Goal: Information Seeking & Learning: Learn about a topic

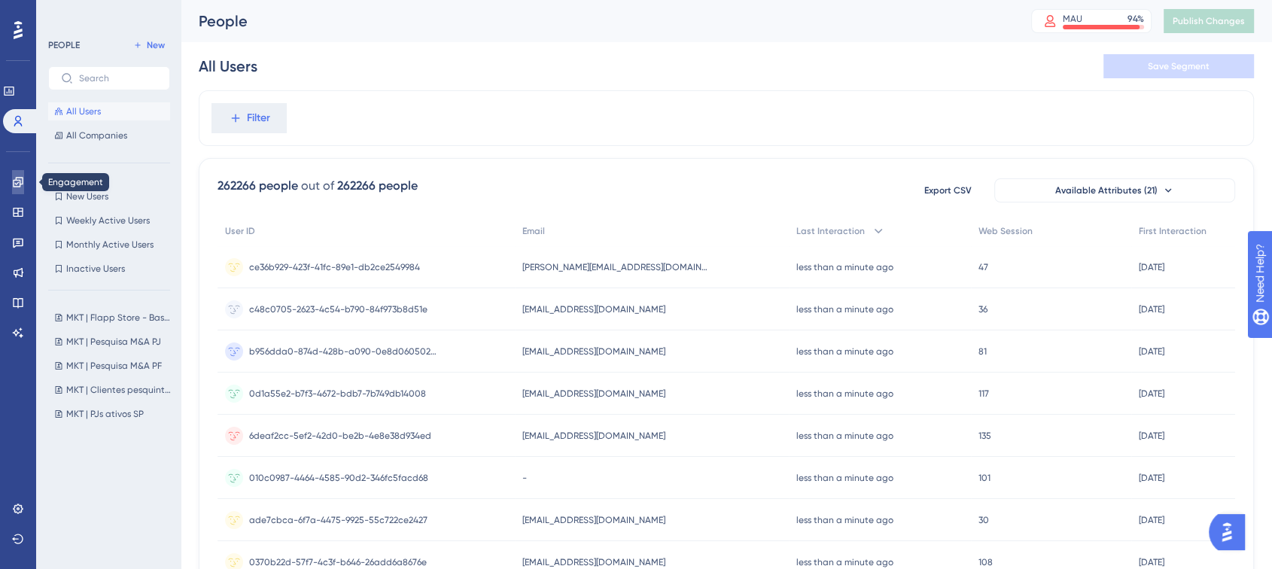
drag, startPoint x: 12, startPoint y: 180, endPoint x: 28, endPoint y: 177, distance: 16.1
click at [12, 180] on icon at bounding box center [18, 182] width 12 height 12
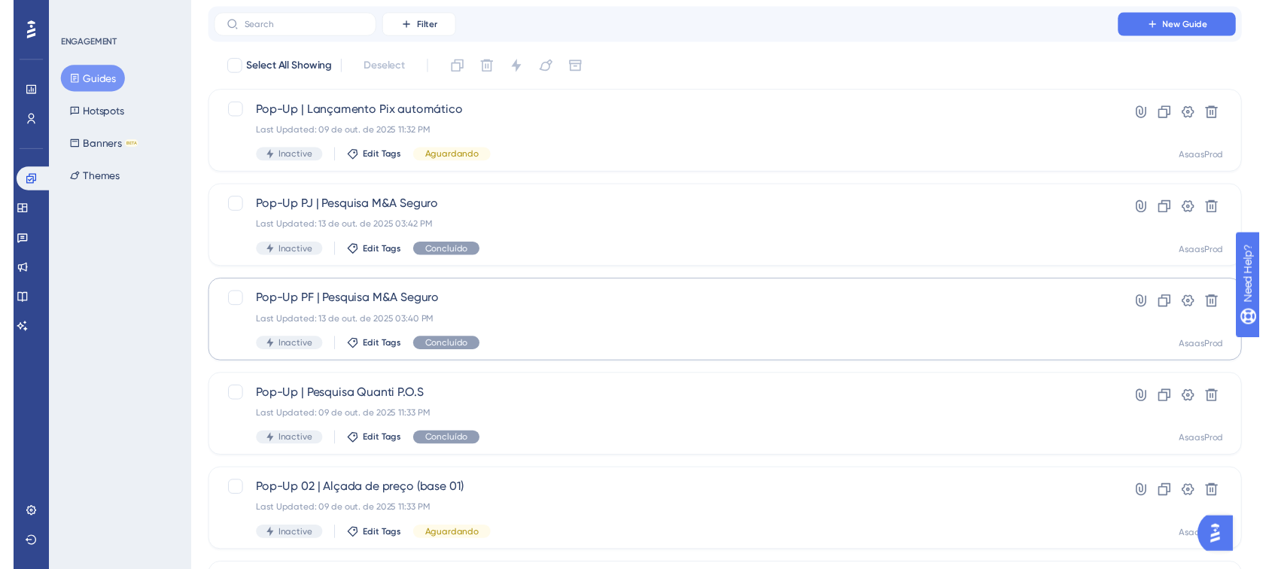
scroll to position [29, 0]
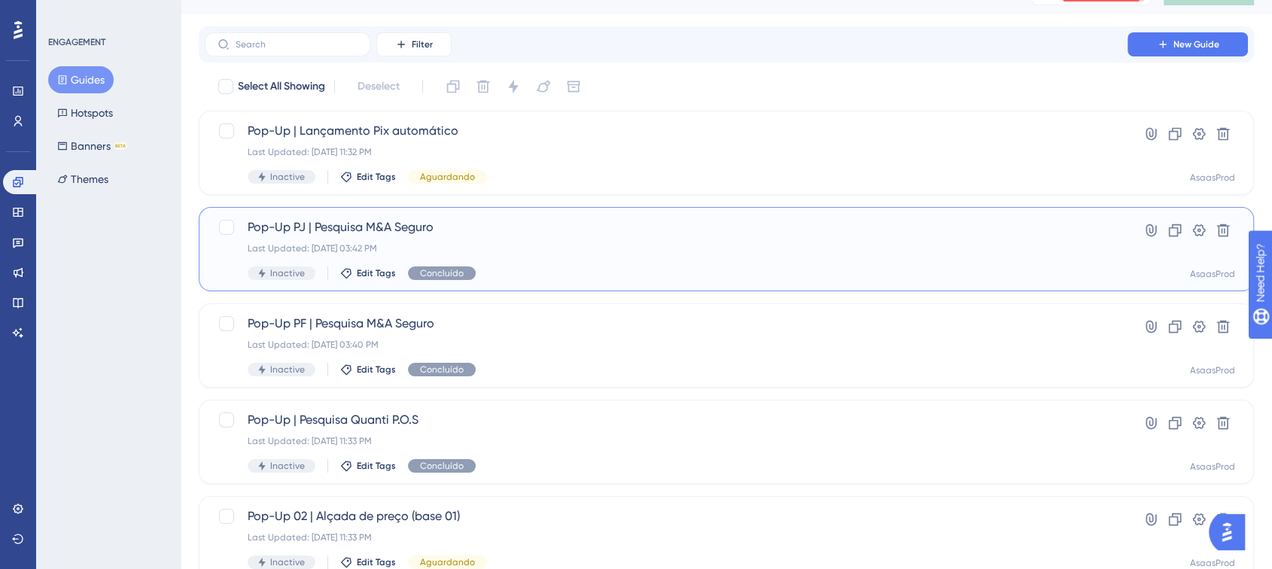
click at [533, 262] on div "Pop-Up PJ | Pesquisa M&A Seguro Last Updated: [DATE] 03:42 PM Inactive Edit Tag…" at bounding box center [666, 249] width 837 height 62
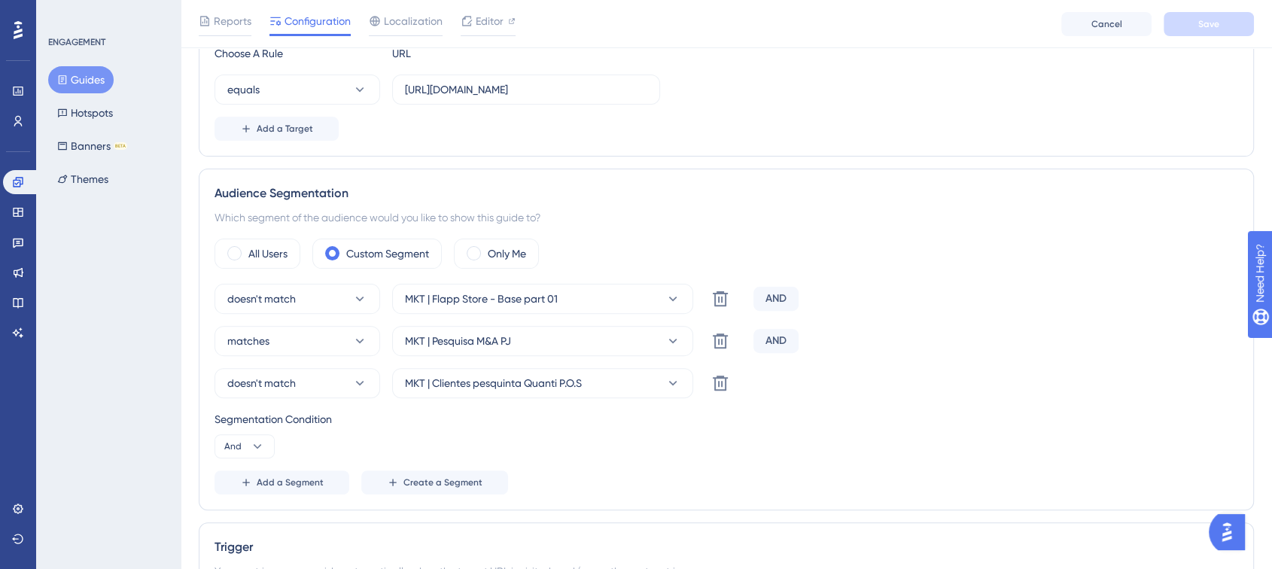
scroll to position [418, 0]
click at [16, 190] on link at bounding box center [21, 182] width 36 height 24
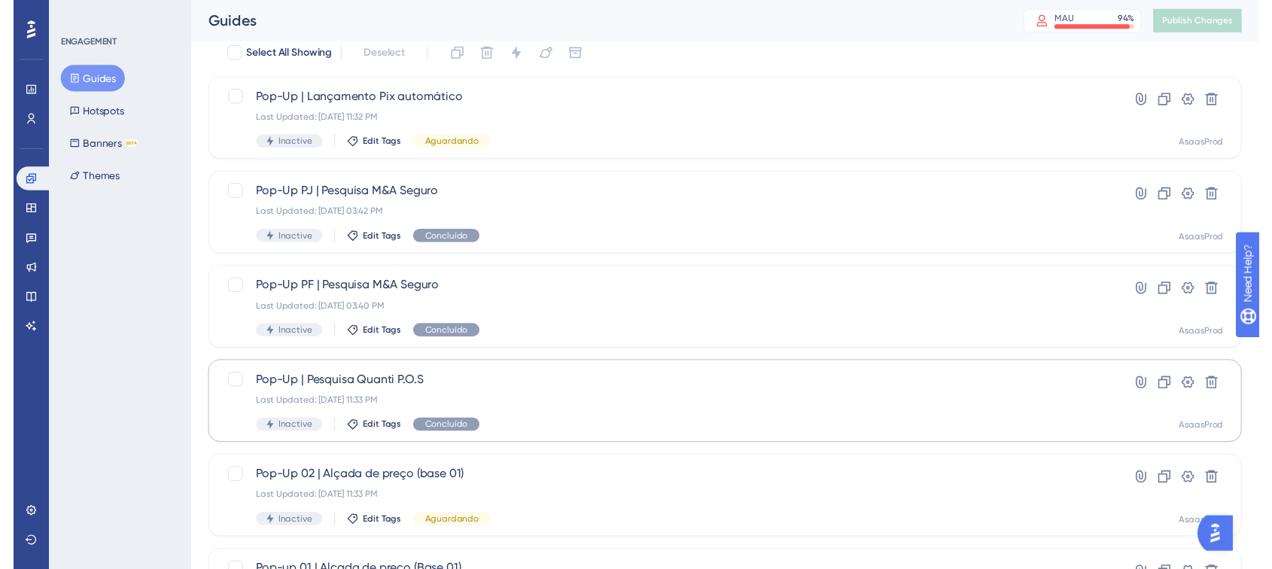
scroll to position [29, 0]
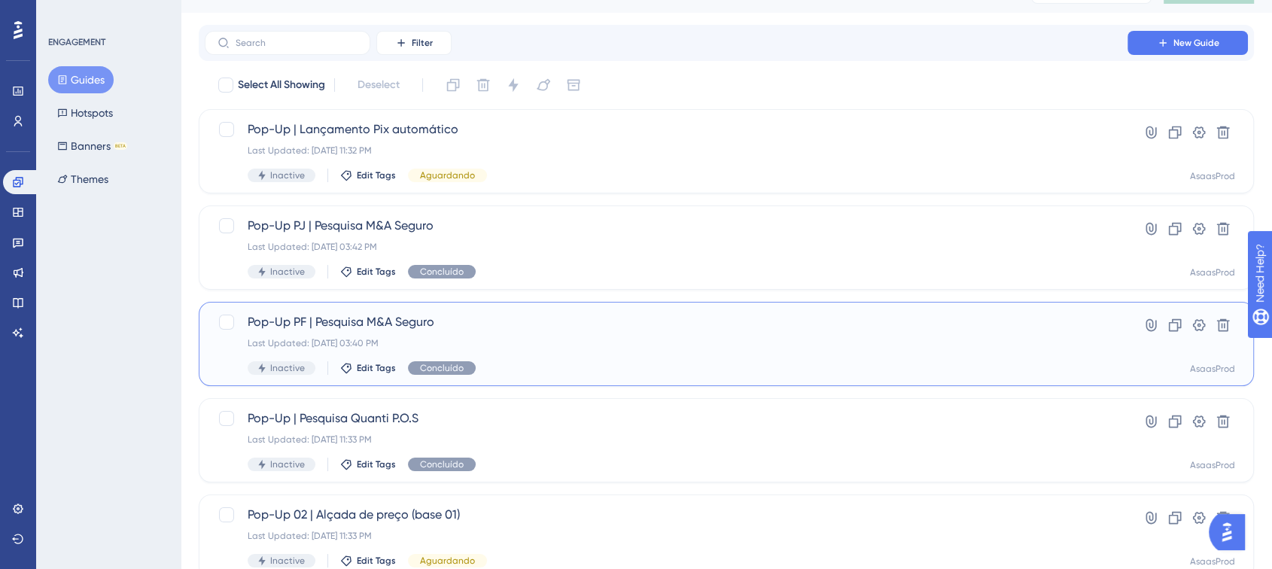
click at [501, 334] on div "Pop-Up PF | Pesquisa M&A Seguro Last Updated: 13 de out. de 2025 03:40 PM Inact…" at bounding box center [666, 344] width 837 height 62
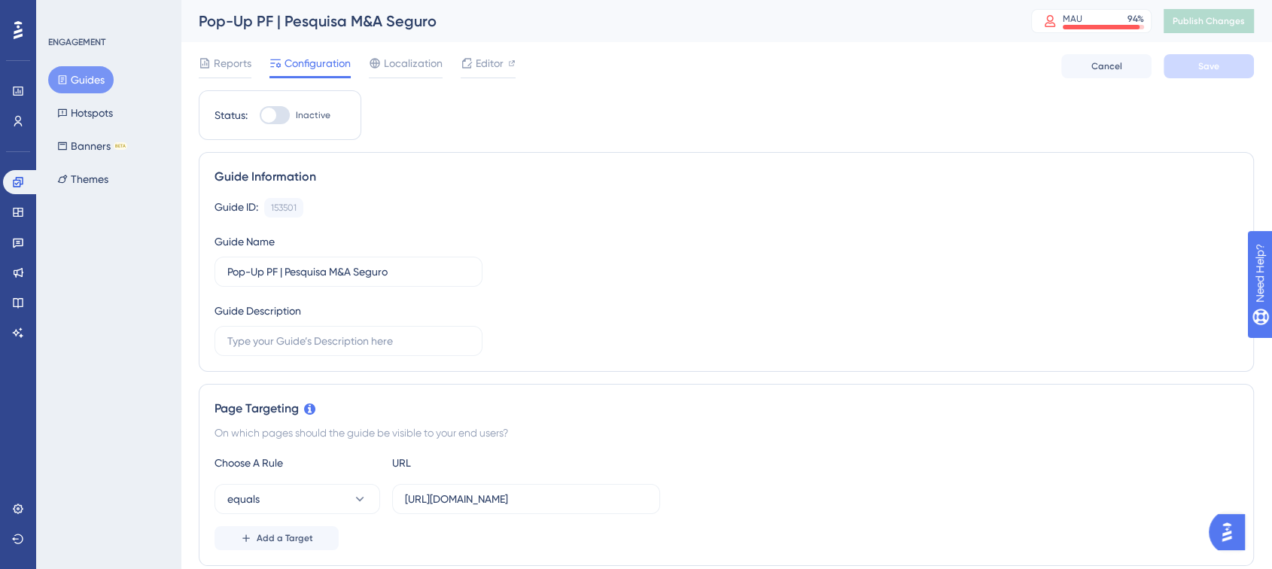
click at [279, 123] on div at bounding box center [275, 115] width 30 height 18
click at [260, 116] on input "Inactive" at bounding box center [259, 115] width 1 height 1
checkbox input "true"
click at [1198, 71] on span "Save" at bounding box center [1208, 66] width 21 height 12
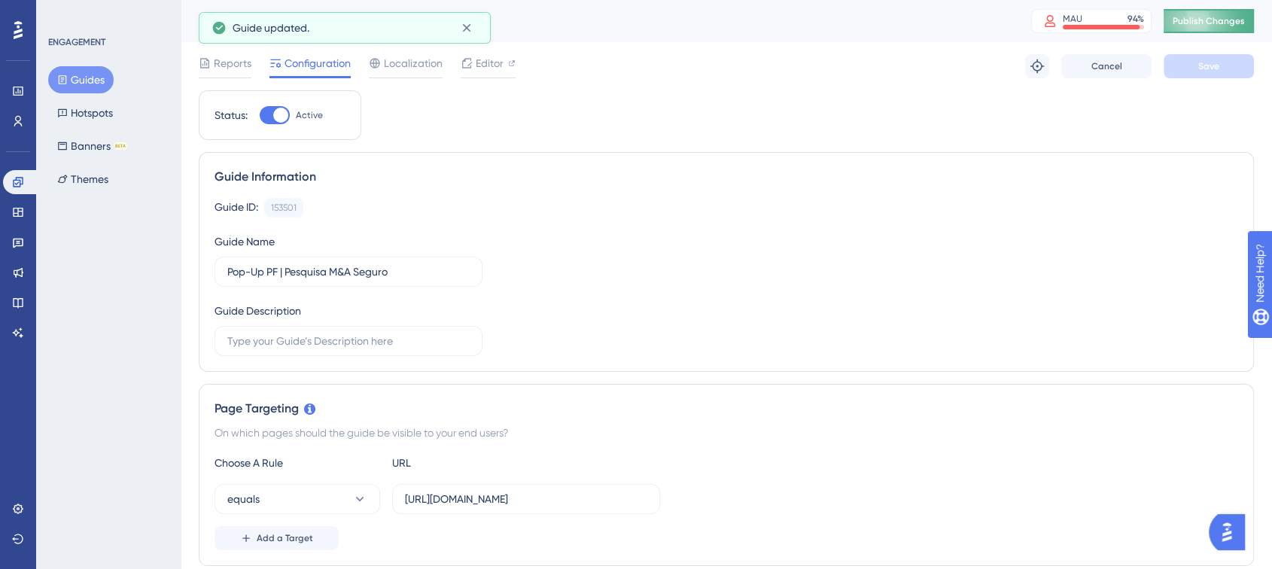
click at [1193, 23] on span "Publish Changes" at bounding box center [1209, 21] width 72 height 12
click at [24, 184] on link at bounding box center [21, 182] width 36 height 24
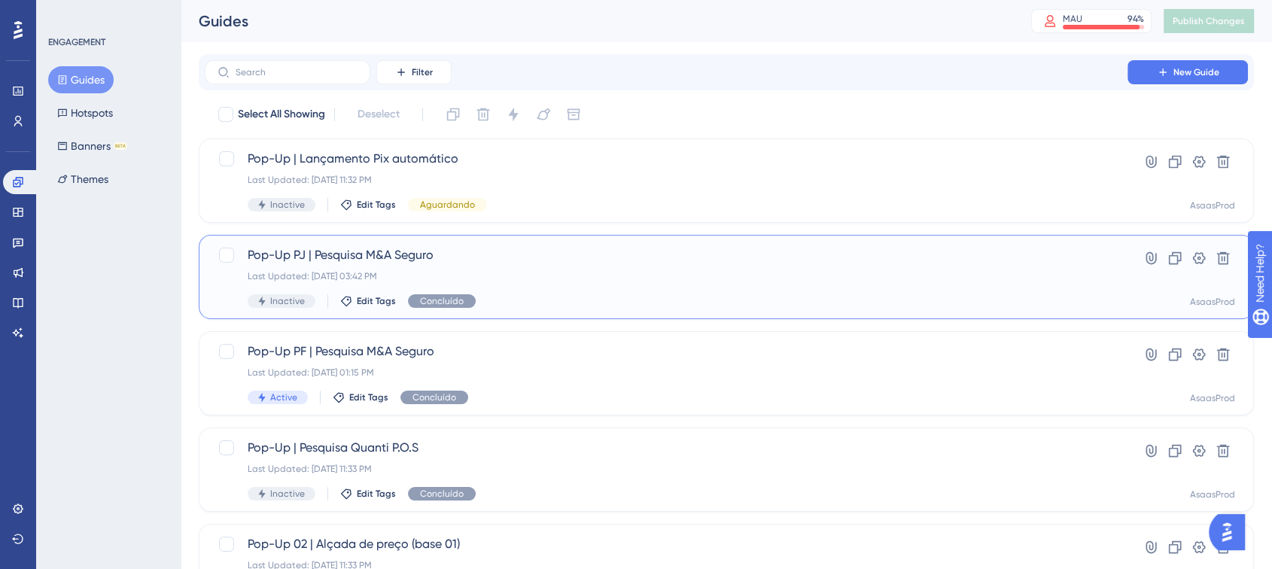
click at [424, 258] on span "Pop-Up PJ | Pesquisa M&A Seguro" at bounding box center [666, 255] width 837 height 18
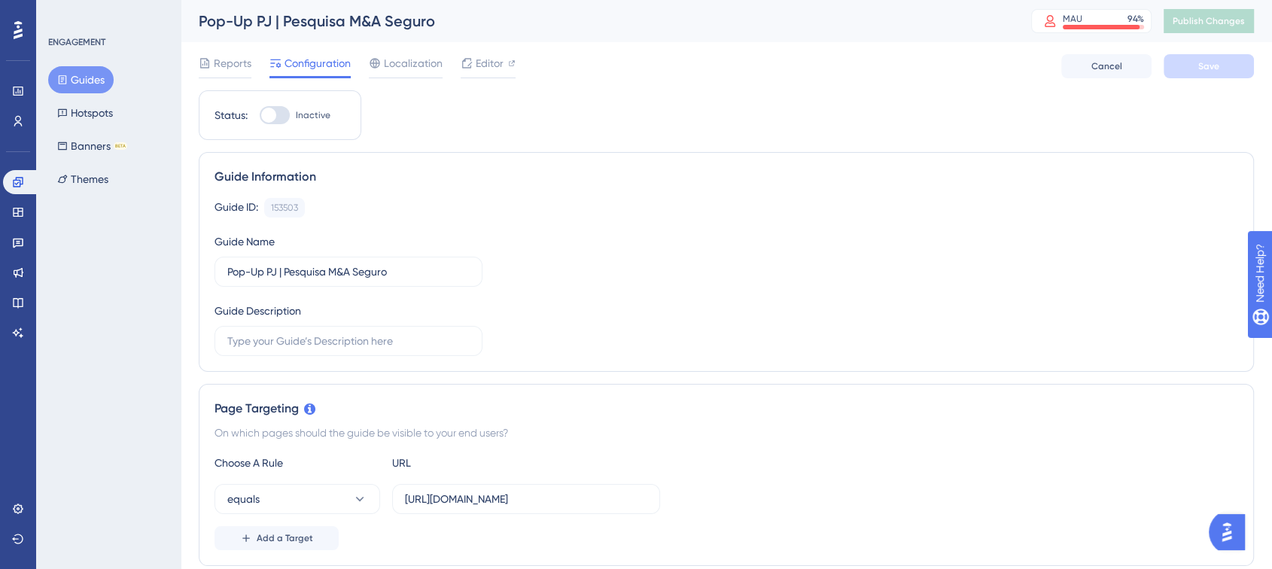
click at [271, 121] on div at bounding box center [268, 115] width 15 height 15
click at [260, 116] on input "Inactive" at bounding box center [259, 115] width 1 height 1
checkbox input "true"
click at [1216, 65] on span "Save" at bounding box center [1208, 66] width 21 height 12
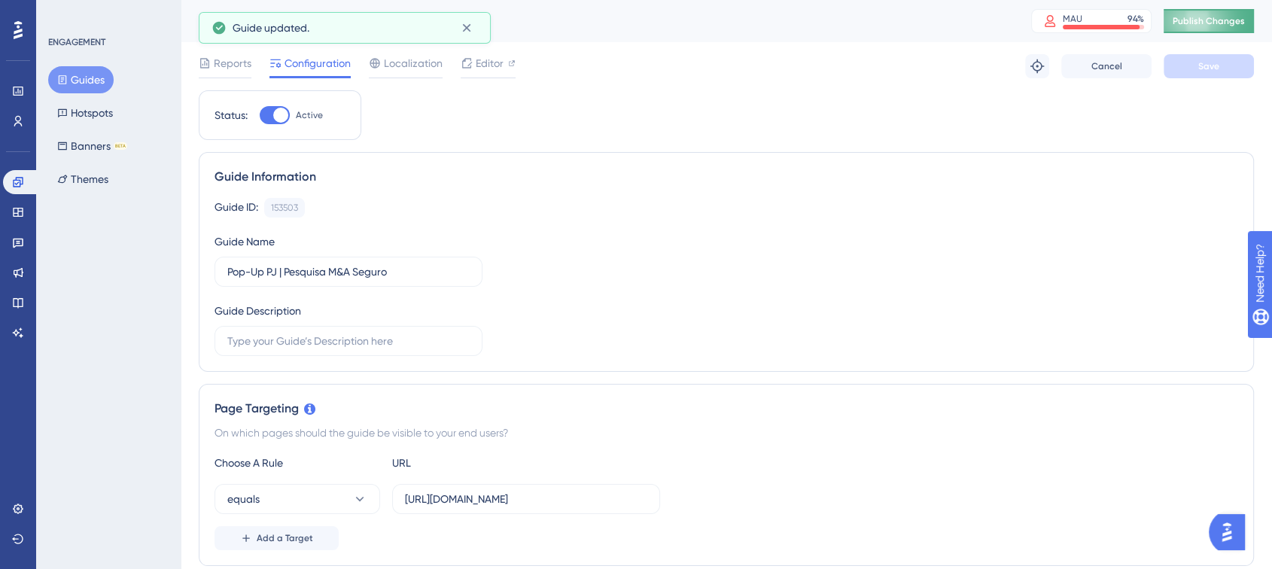
click at [1213, 20] on span "Publish Changes" at bounding box center [1209, 21] width 72 height 12
click at [470, 31] on icon at bounding box center [466, 27] width 15 height 15
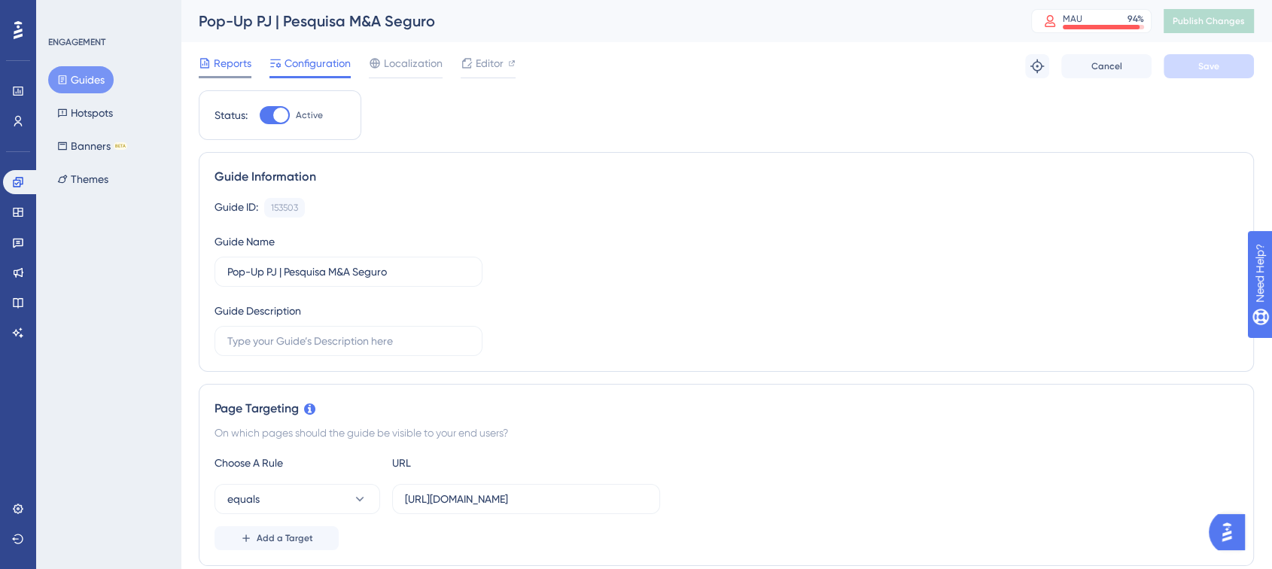
click at [215, 63] on span "Reports" at bounding box center [233, 63] width 38 height 18
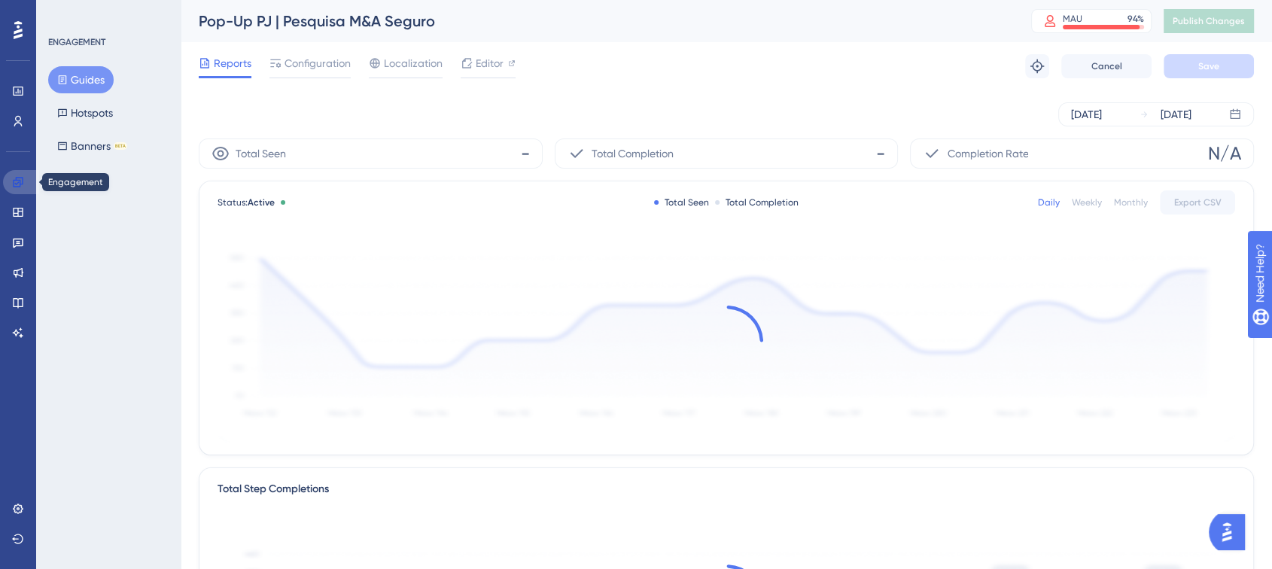
drag, startPoint x: 23, startPoint y: 178, endPoint x: 174, endPoint y: 181, distance: 151.3
click at [23, 178] on icon at bounding box center [18, 182] width 10 height 10
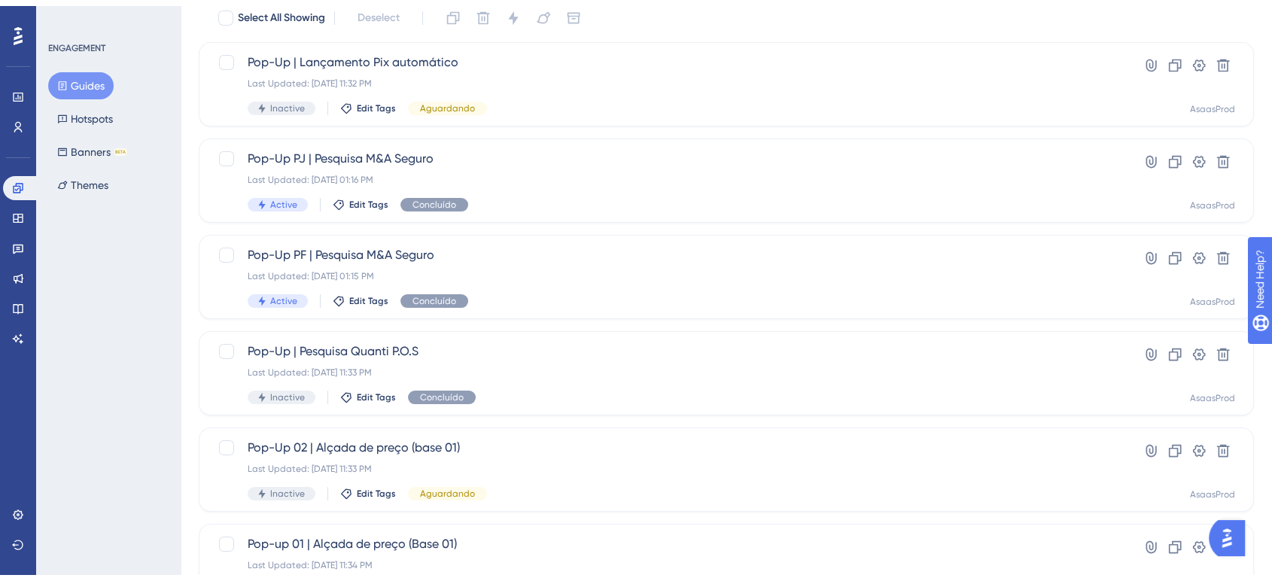
scroll to position [364, 0]
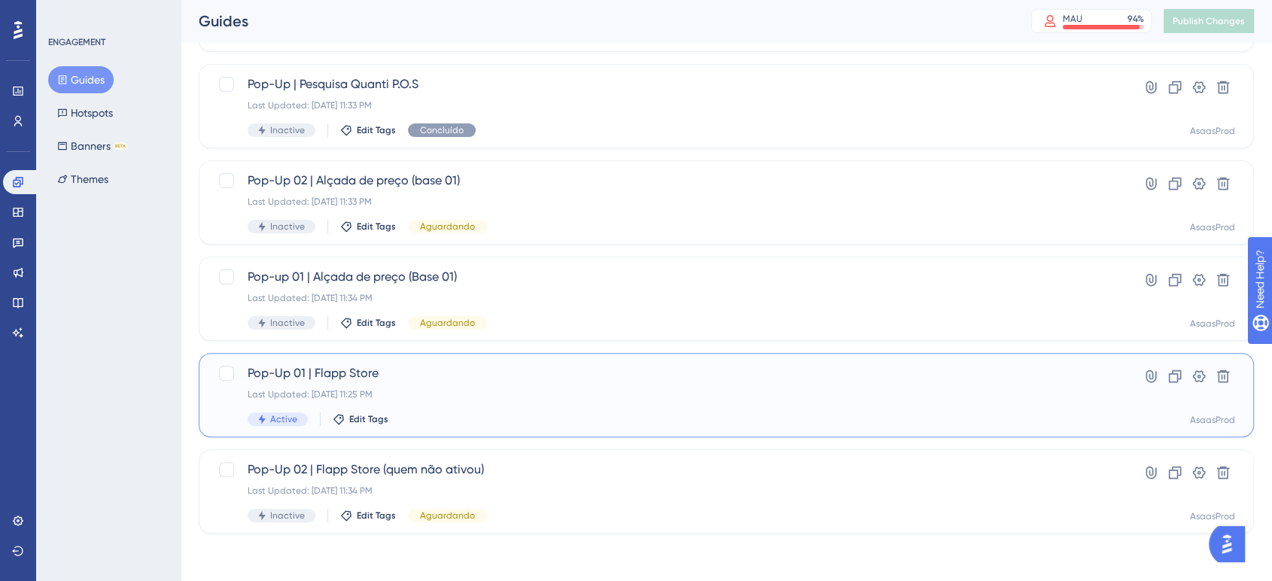
click at [449, 384] on div "Pop-Up 01 | Flapp Store Last Updated: 09 de out. de 2025 11:25 PM Active Edit T…" at bounding box center [666, 395] width 837 height 62
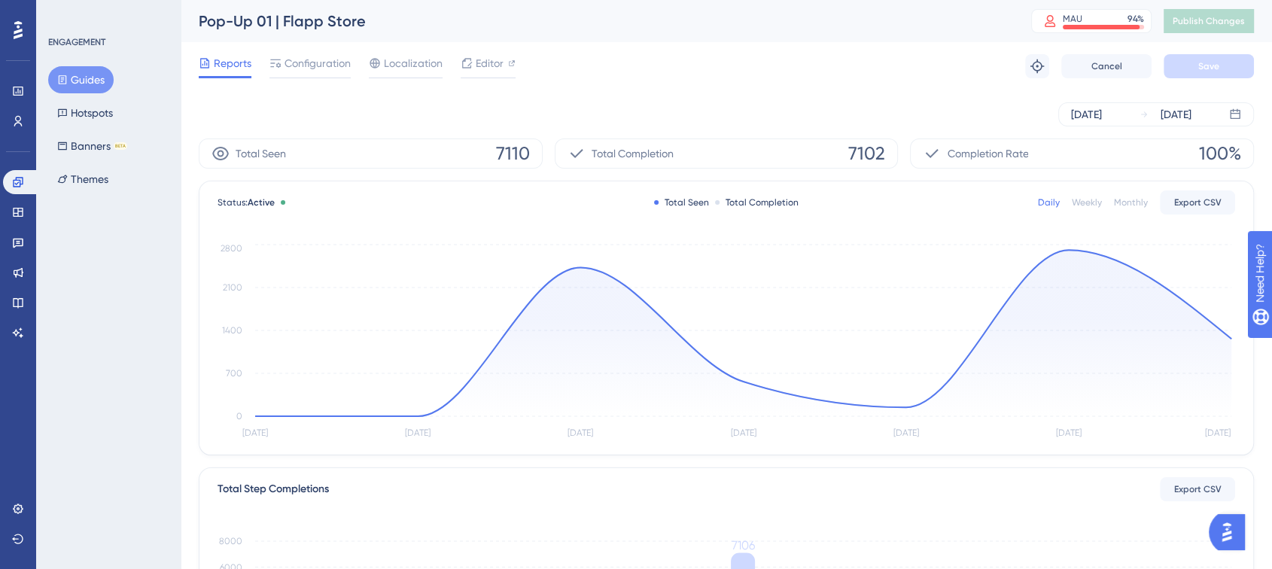
click at [220, 149] on icon at bounding box center [220, 154] width 18 height 18
click at [301, 150] on div "Total Seen 7110" at bounding box center [371, 153] width 344 height 30
click at [518, 154] on span "7110" at bounding box center [513, 153] width 34 height 24
drag, startPoint x: 303, startPoint y: 155, endPoint x: 524, endPoint y: 151, distance: 220.6
click at [523, 152] on div "Total Seen 7110" at bounding box center [371, 153] width 344 height 30
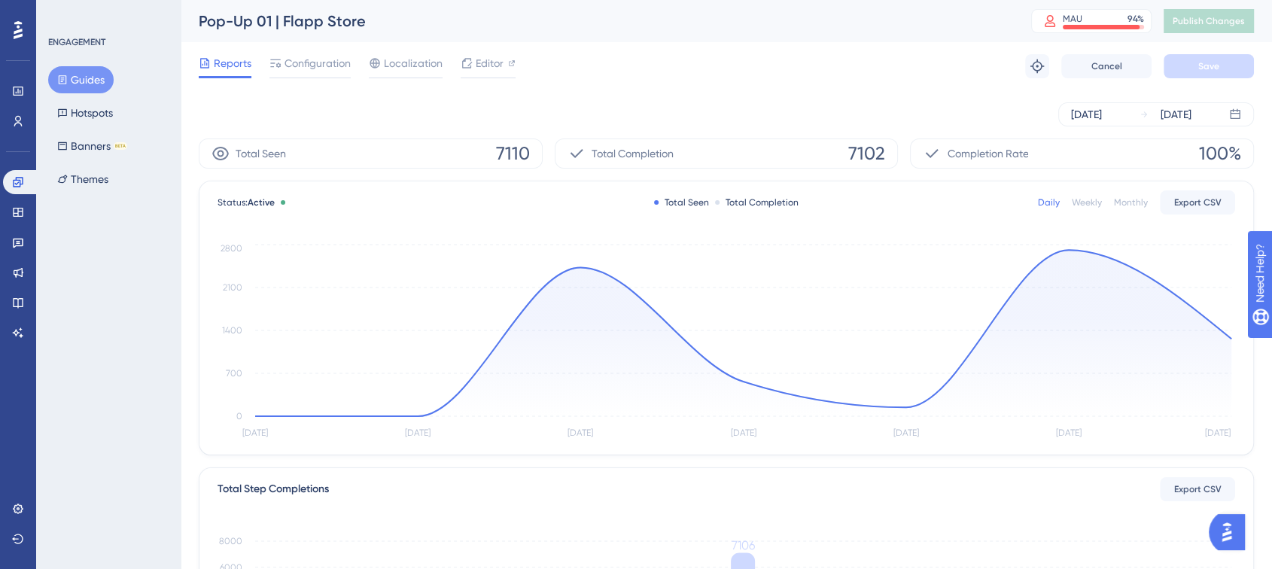
click at [536, 146] on div "Total Seen 7110" at bounding box center [371, 153] width 344 height 30
click at [11, 296] on link at bounding box center [18, 303] width 30 height 24
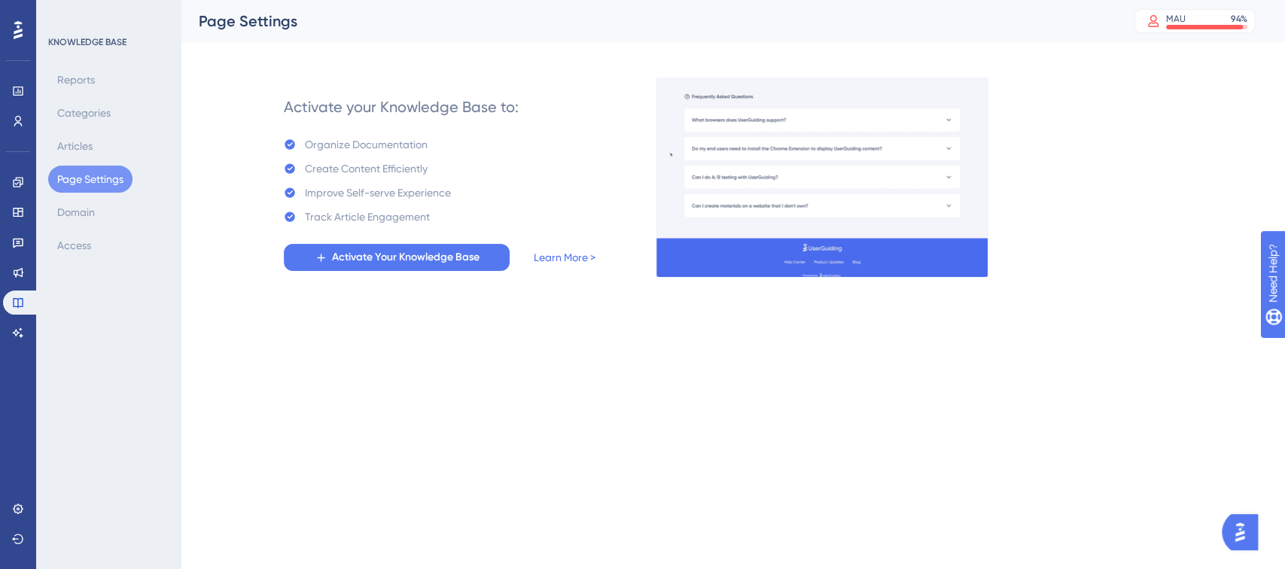
click at [1249, 531] on img "Open AI Assistant Launcher" at bounding box center [1239, 532] width 27 height 27
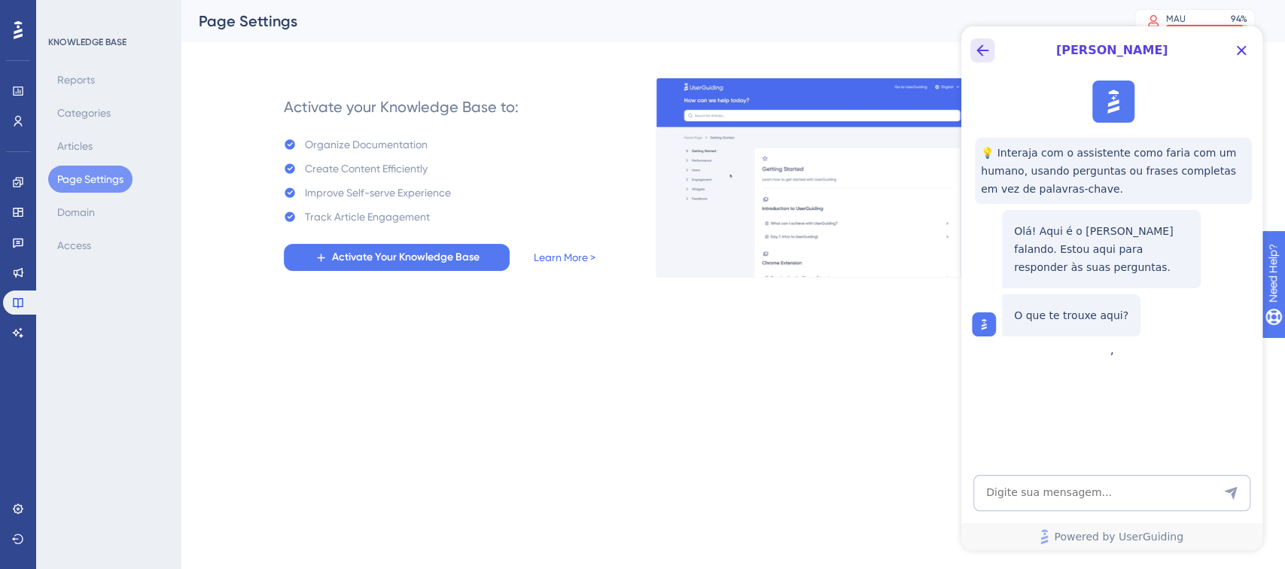
click at [975, 48] on icon "Back Button" at bounding box center [982, 50] width 18 height 18
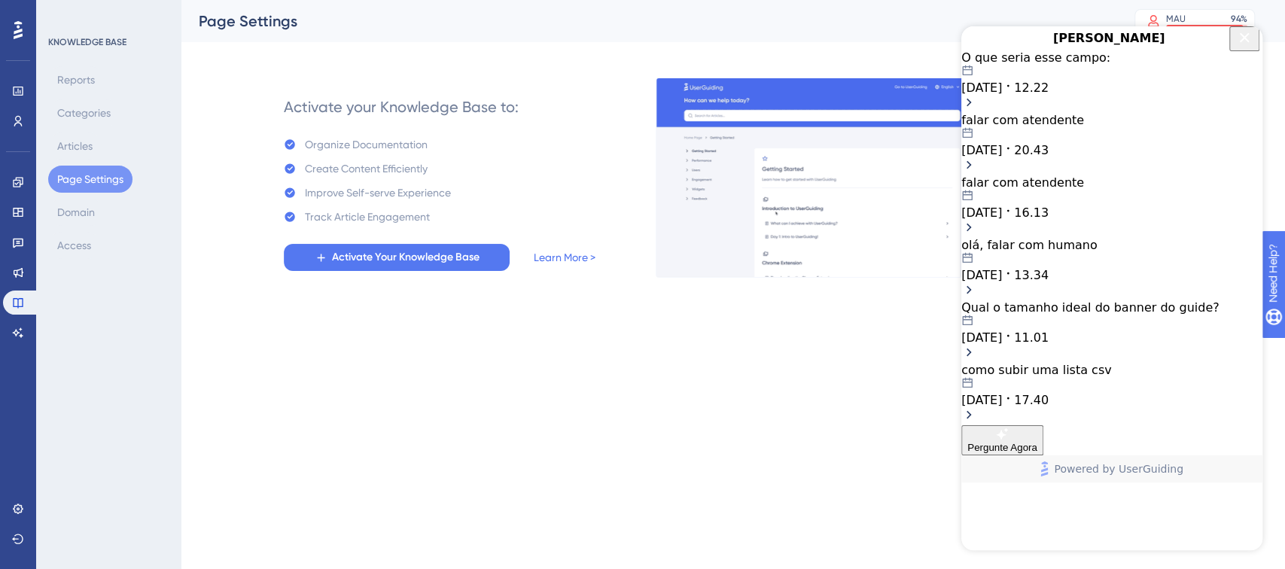
click at [1037, 453] on span "Pergunte Agora" at bounding box center [1002, 447] width 70 height 11
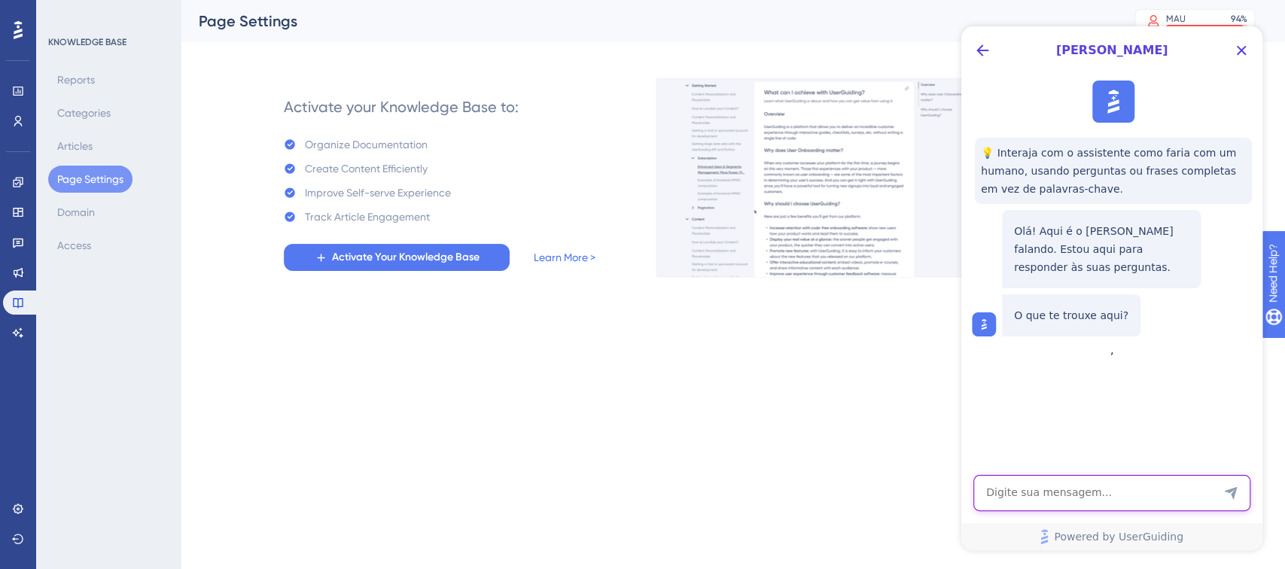
click at [1076, 491] on textarea "AI Assistant Text Input" at bounding box center [1111, 493] width 277 height 36
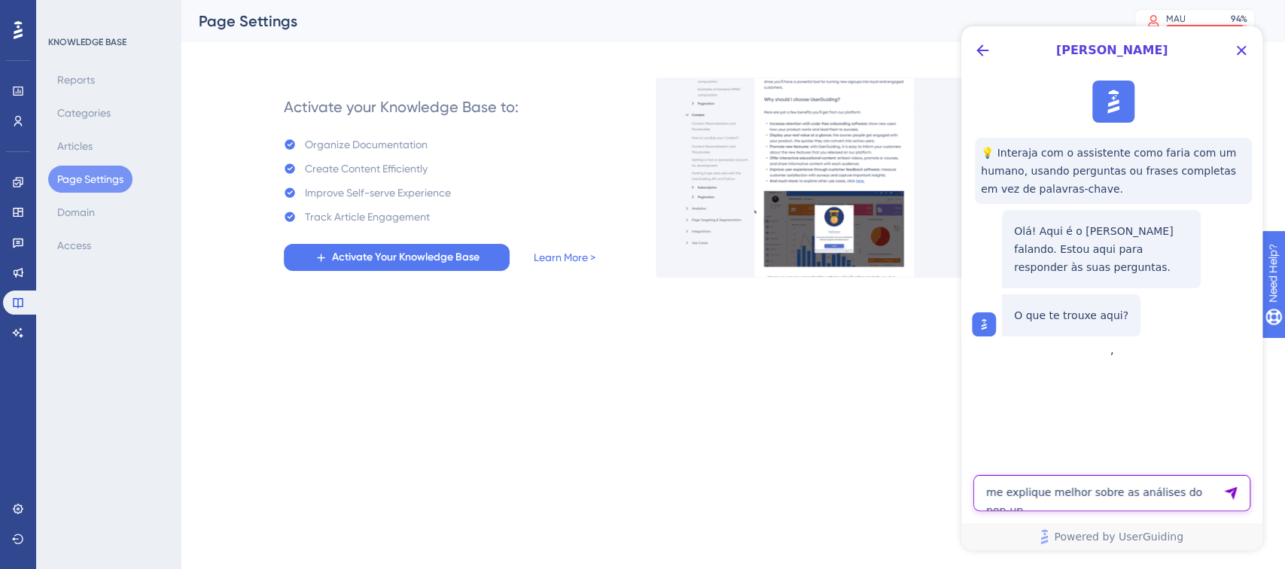
type textarea "me explique melhor sobre as análises do pop-up"
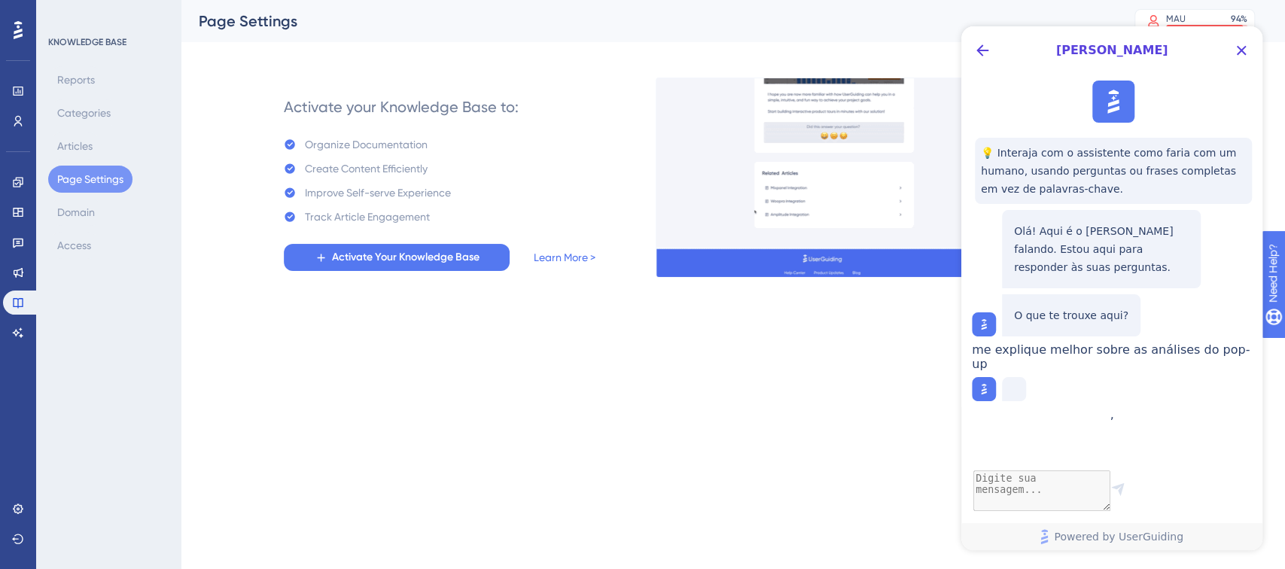
click at [24, 29] on div at bounding box center [18, 30] width 24 height 24
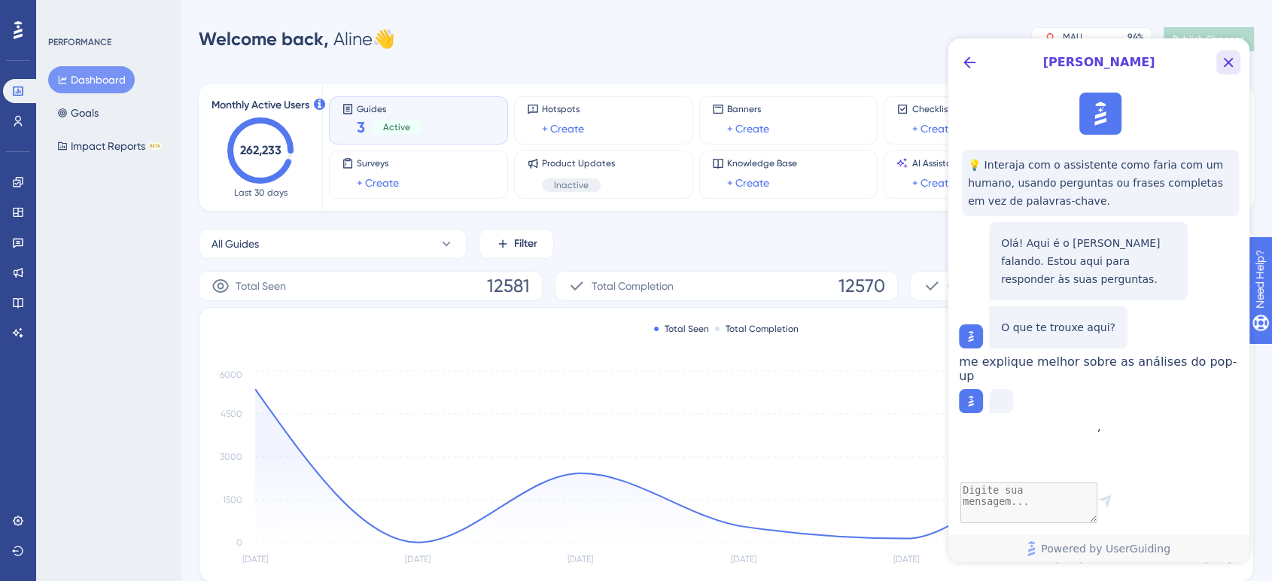
click at [1227, 59] on icon "Close Button" at bounding box center [1228, 62] width 18 height 18
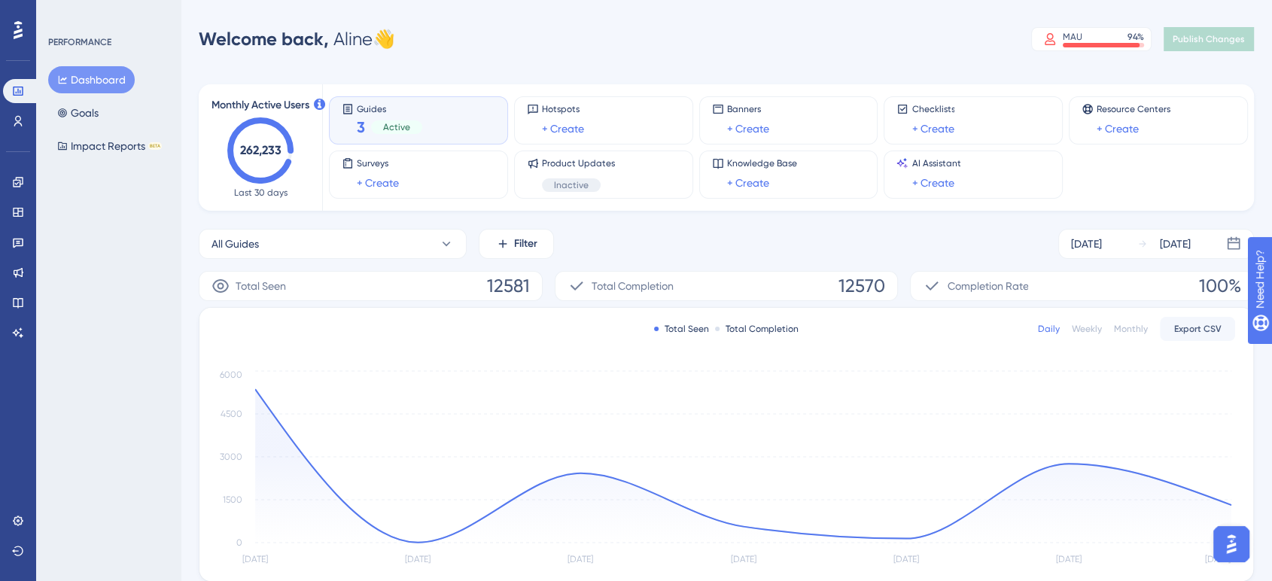
click at [485, 290] on div "Total Seen 12581" at bounding box center [371, 286] width 344 height 30
click at [680, 330] on div "Total Seen" at bounding box center [681, 329] width 55 height 12
click at [763, 329] on div "Total Completion" at bounding box center [757, 329] width 84 height 12
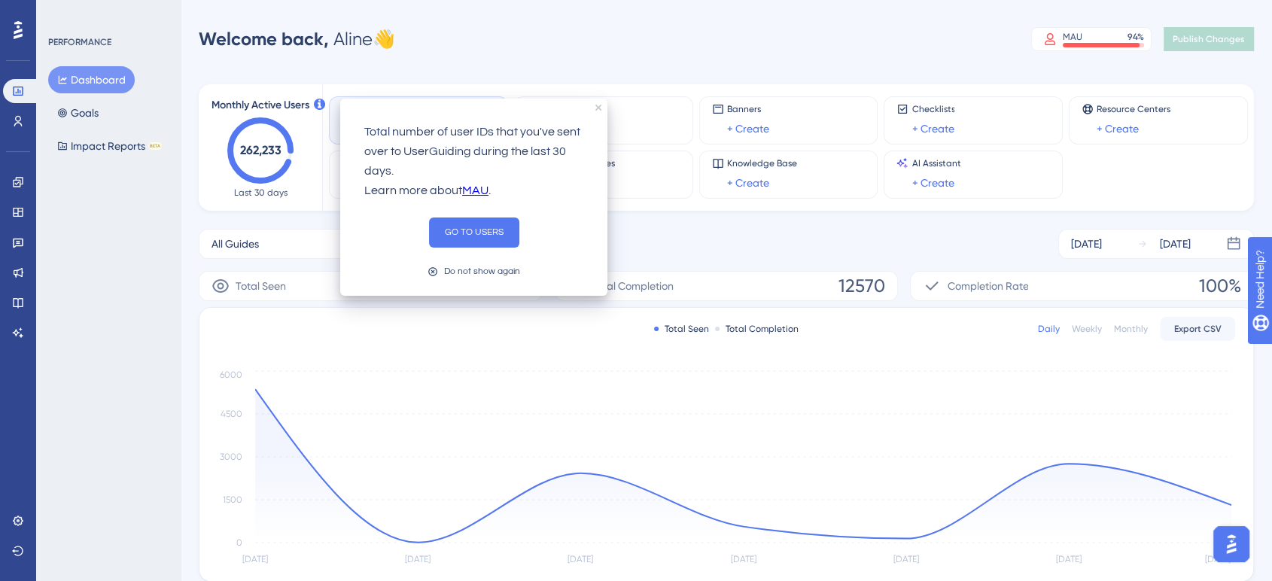
click at [315, 102] on icon at bounding box center [319, 104] width 11 height 11
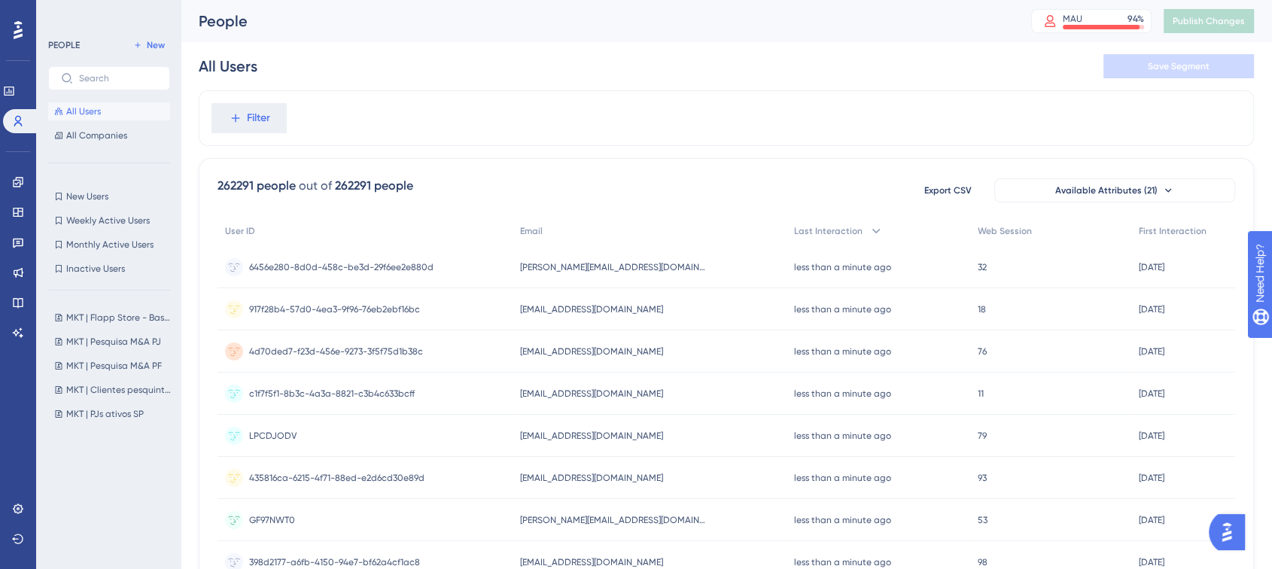
click at [1225, 537] on img "Open AI Assistant Launcher" at bounding box center [1226, 532] width 27 height 27
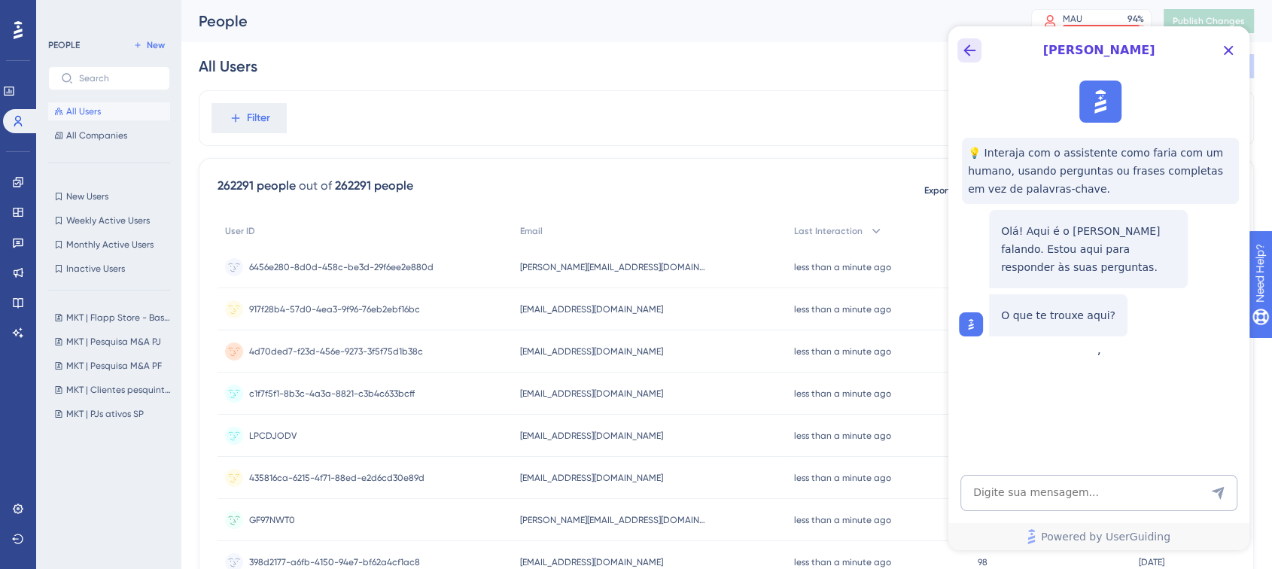
click at [974, 44] on icon "Back Button" at bounding box center [969, 50] width 18 height 18
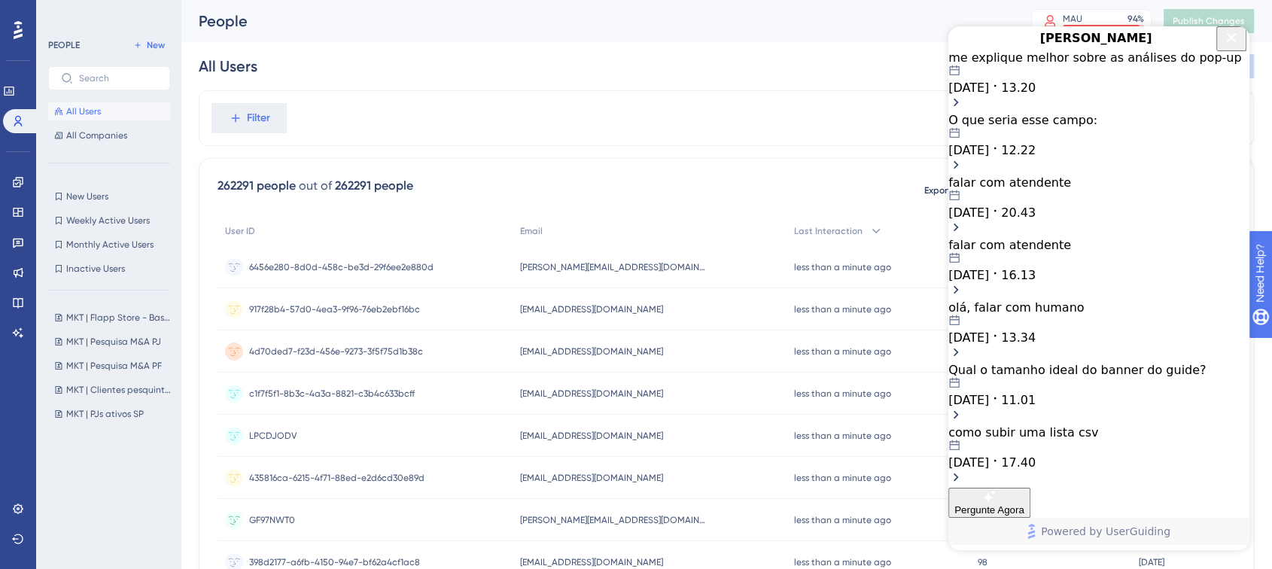
click at [1069, 65] on div "me explique melhor sobre as análises do pop-up" at bounding box center [1098, 57] width 301 height 14
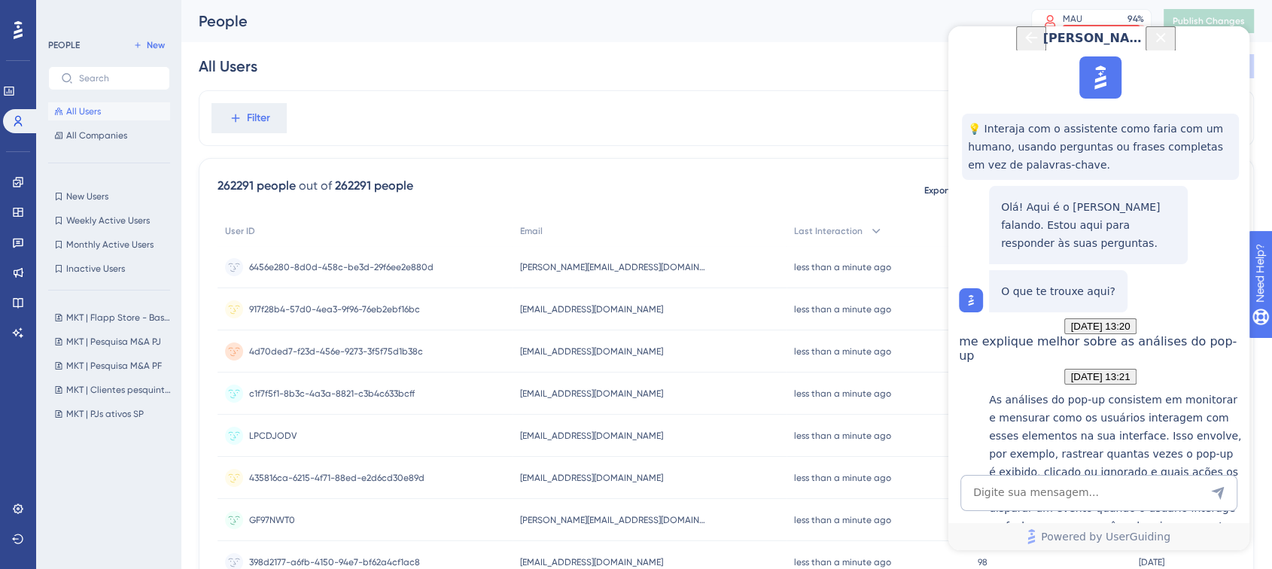
scroll to position [313, 0]
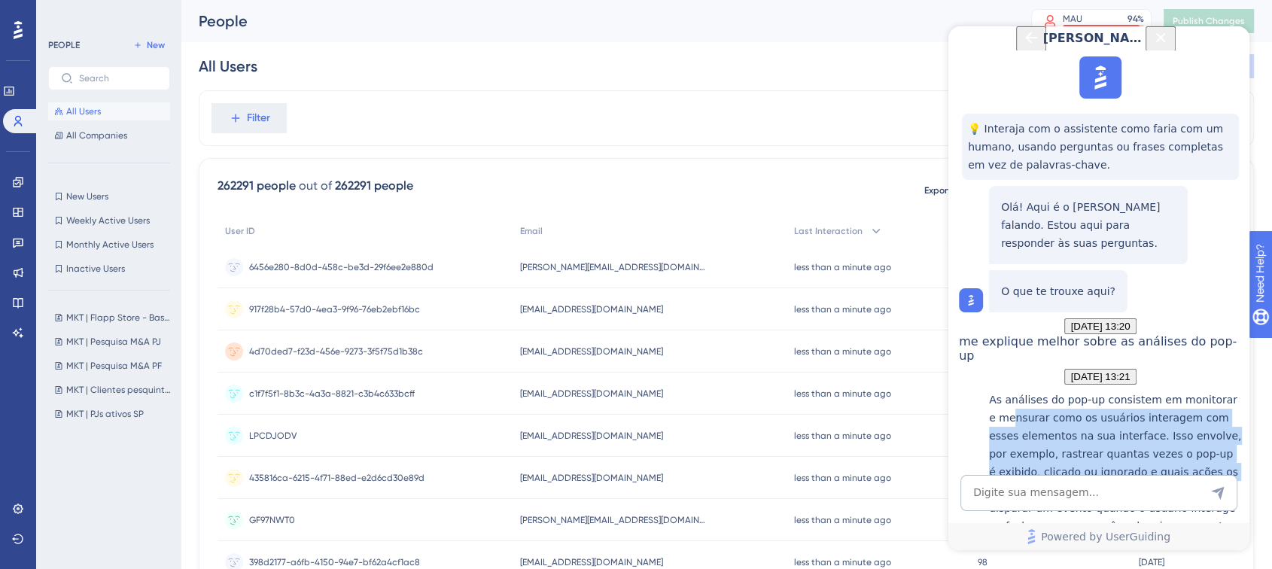
drag, startPoint x: 1024, startPoint y: 206, endPoint x: 1159, endPoint y: 278, distance: 152.5
click at [1159, 391] on p "As análises do pop-up consistem em monitorar e mensurar como os usuários intera…" at bounding box center [1115, 508] width 253 height 235
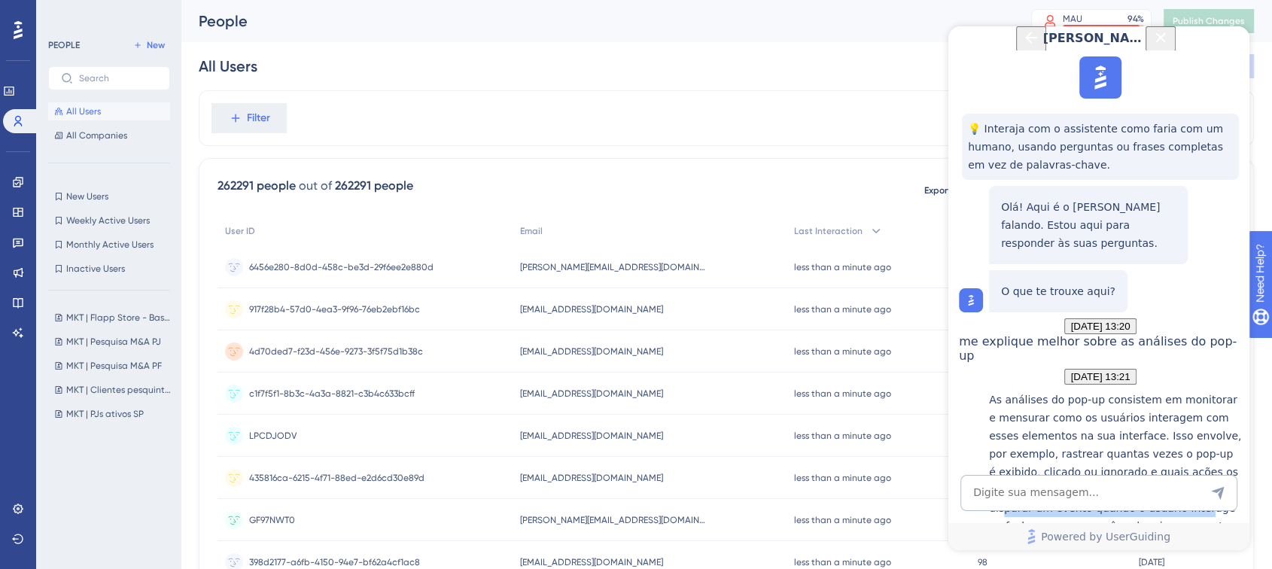
drag, startPoint x: 1018, startPoint y: 294, endPoint x: 1201, endPoint y: 302, distance: 183.1
click at [1201, 391] on p "As análises do pop-up consistem em monitorar e mensurar como os usuários intera…" at bounding box center [1115, 508] width 253 height 235
drag, startPoint x: 1014, startPoint y: 315, endPoint x: 1088, endPoint y: 315, distance: 73.8
click at [1069, 391] on p "As análises do pop-up consistem em monitorar e mensurar como os usuários intera…" at bounding box center [1115, 508] width 253 height 235
drag, startPoint x: 1109, startPoint y: 315, endPoint x: 1189, endPoint y: 320, distance: 80.7
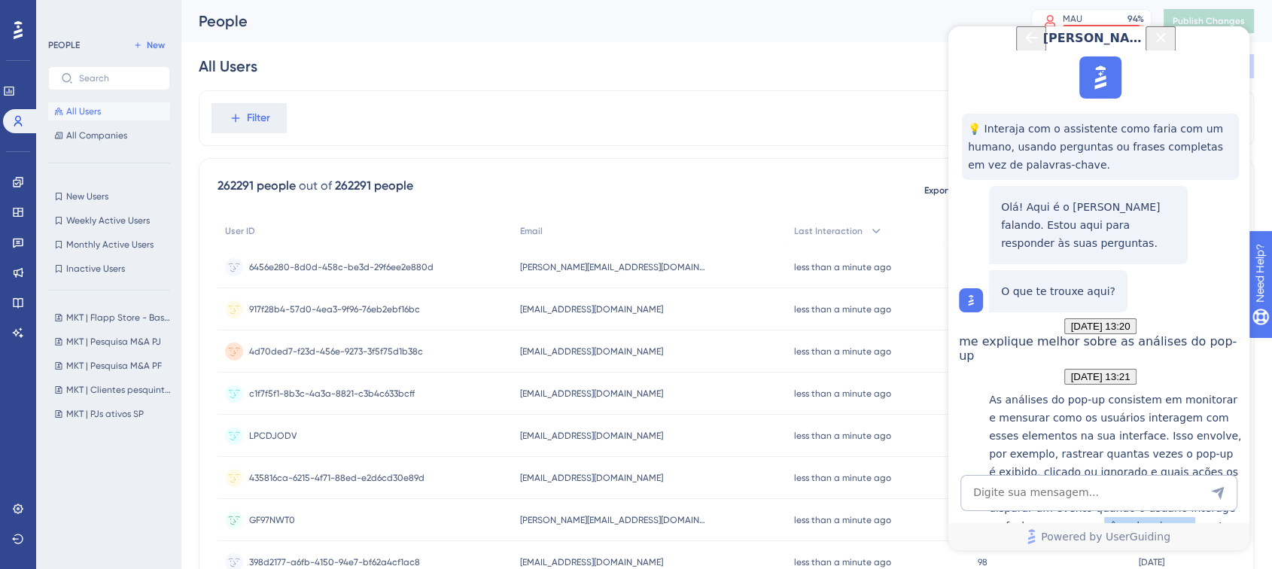
click at [1188, 391] on p "As análises do pop-up consistem em monitorar e mensurar como os usuários intera…" at bounding box center [1115, 508] width 253 height 235
drag, startPoint x: 1127, startPoint y: 335, endPoint x: 1144, endPoint y: 335, distance: 17.3
click at [1146, 391] on p "As análises do pop-up consistem em monitorar e mensurar como os usuários intera…" at bounding box center [1115, 508] width 253 height 235
click at [1030, 391] on p "As análises do pop-up consistem em monitorar e mensurar como os usuários intera…" at bounding box center [1115, 508] width 253 height 235
click at [1081, 496] on textarea "AI Assistant Text Input" at bounding box center [1098, 493] width 277 height 36
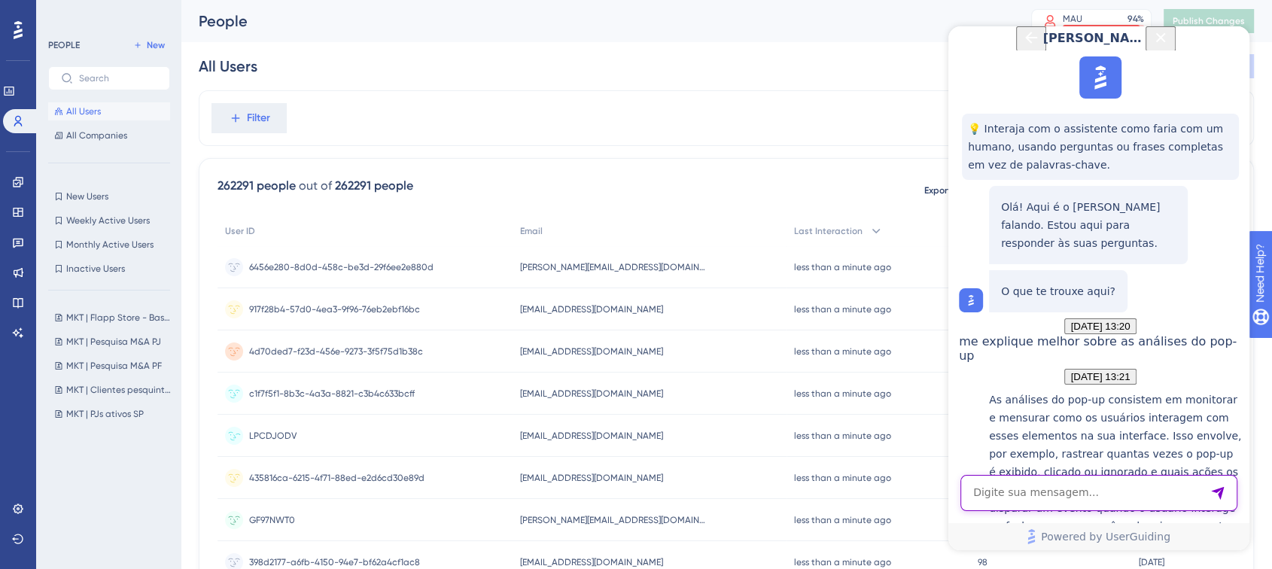
type textarea "t"
type textarea "o total seen, é considerado quantas vezes o usuário ve o pop-up?"
drag, startPoint x: 1030, startPoint y: 305, endPoint x: 1129, endPoint y: 306, distance: 98.6
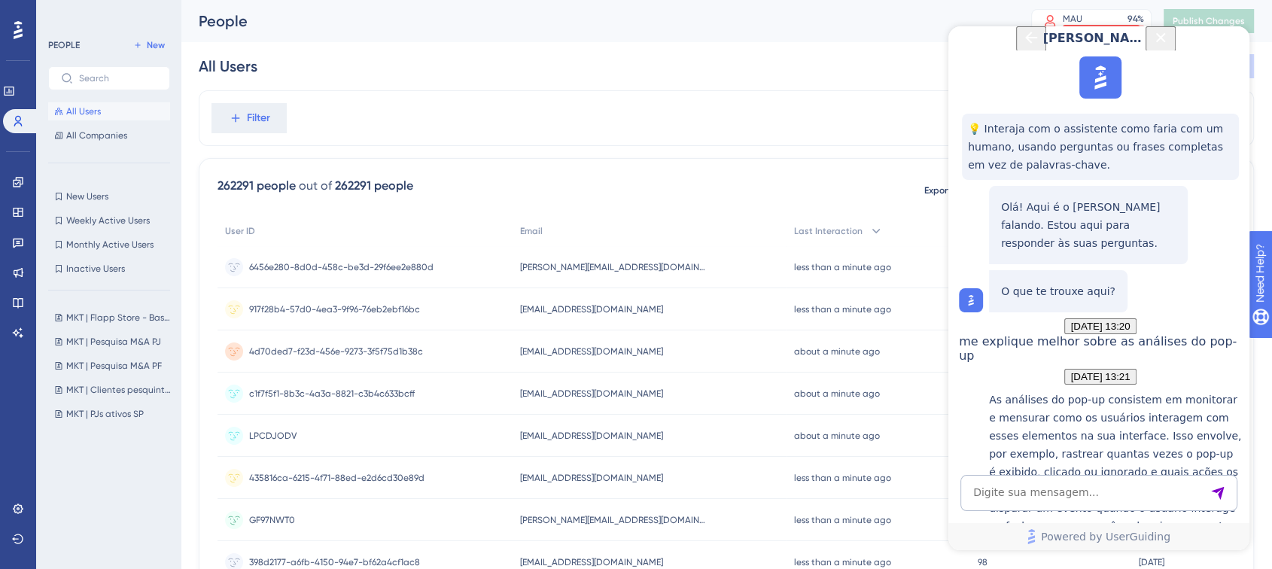
drag, startPoint x: 1038, startPoint y: 321, endPoint x: 1073, endPoint y: 321, distance: 34.6
drag, startPoint x: 1082, startPoint y: 321, endPoint x: 1130, endPoint y: 345, distance: 54.2
drag, startPoint x: 1063, startPoint y: 407, endPoint x: 1122, endPoint y: 391, distance: 61.0
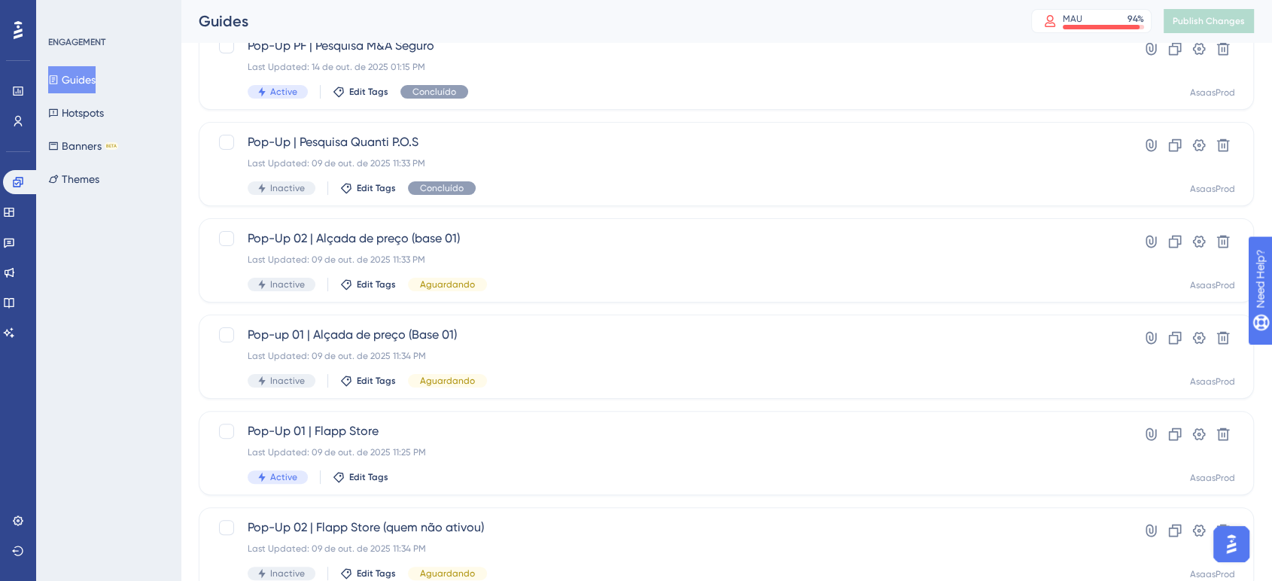
scroll to position [364, 0]
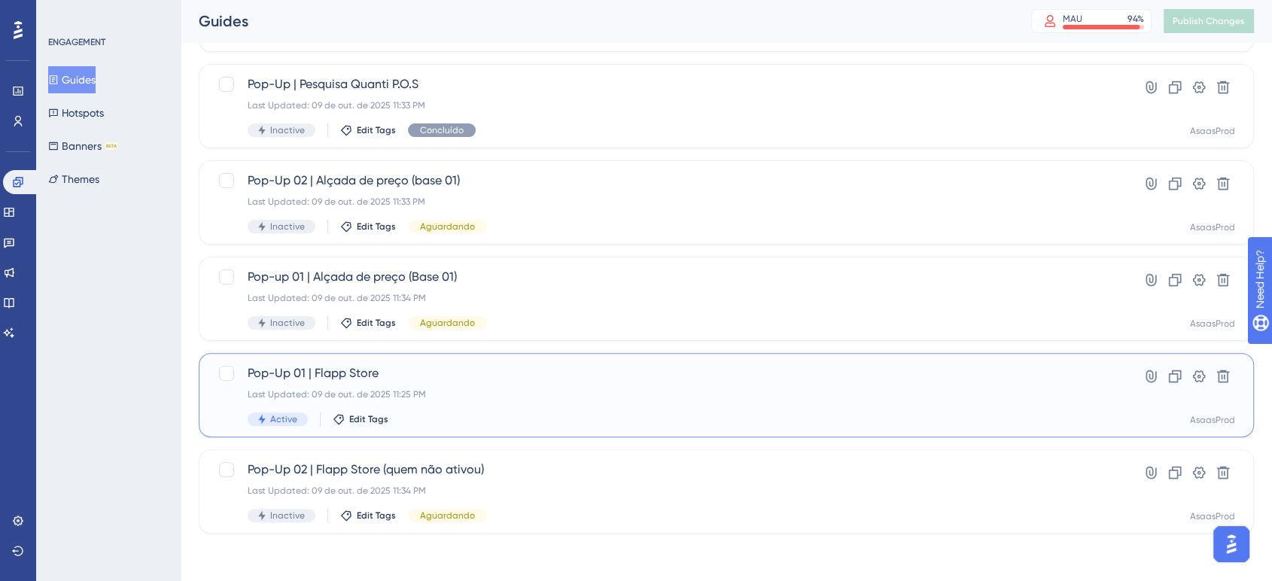
click at [391, 394] on div "Last Updated: [DATE] 11:25 PM" at bounding box center [666, 394] width 837 height 12
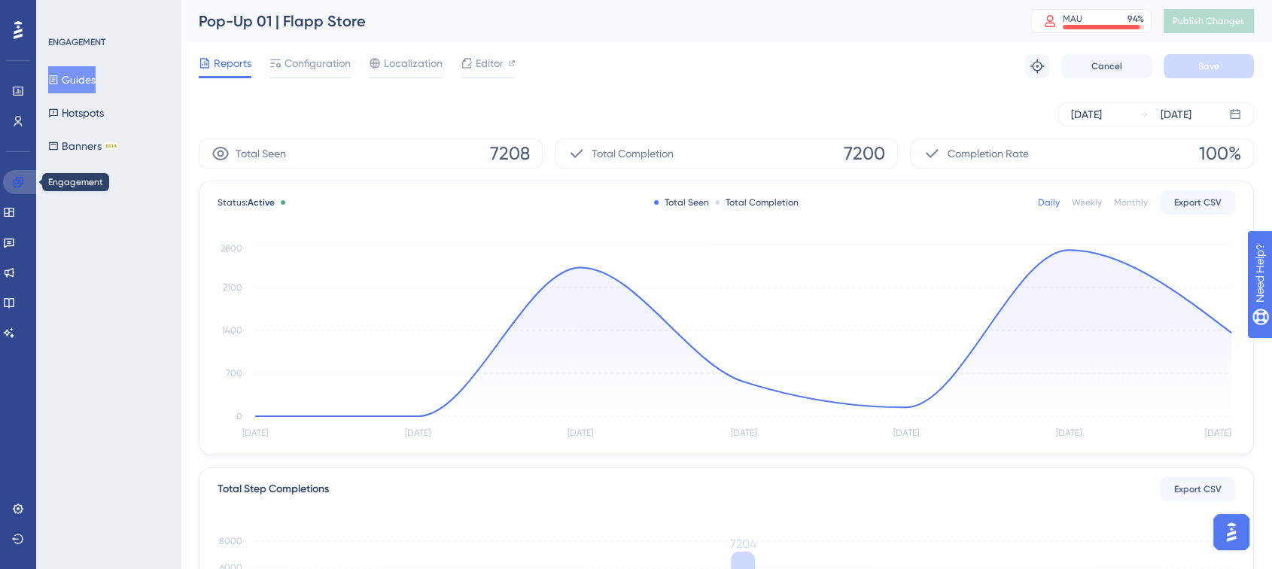
click at [17, 178] on icon at bounding box center [18, 182] width 10 height 10
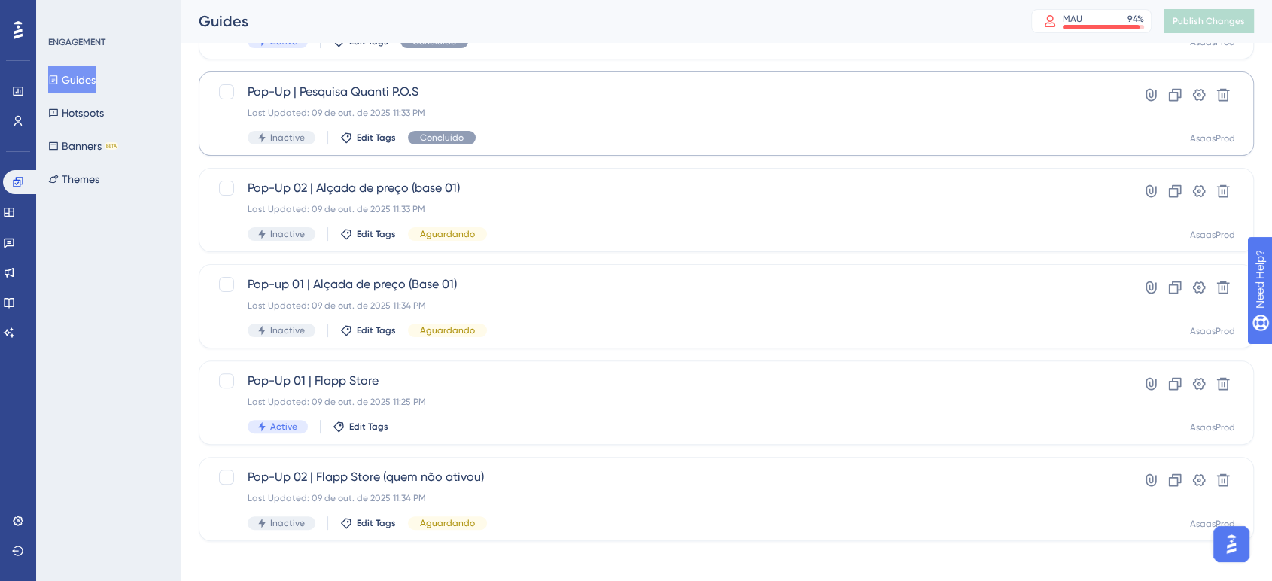
scroll to position [364, 0]
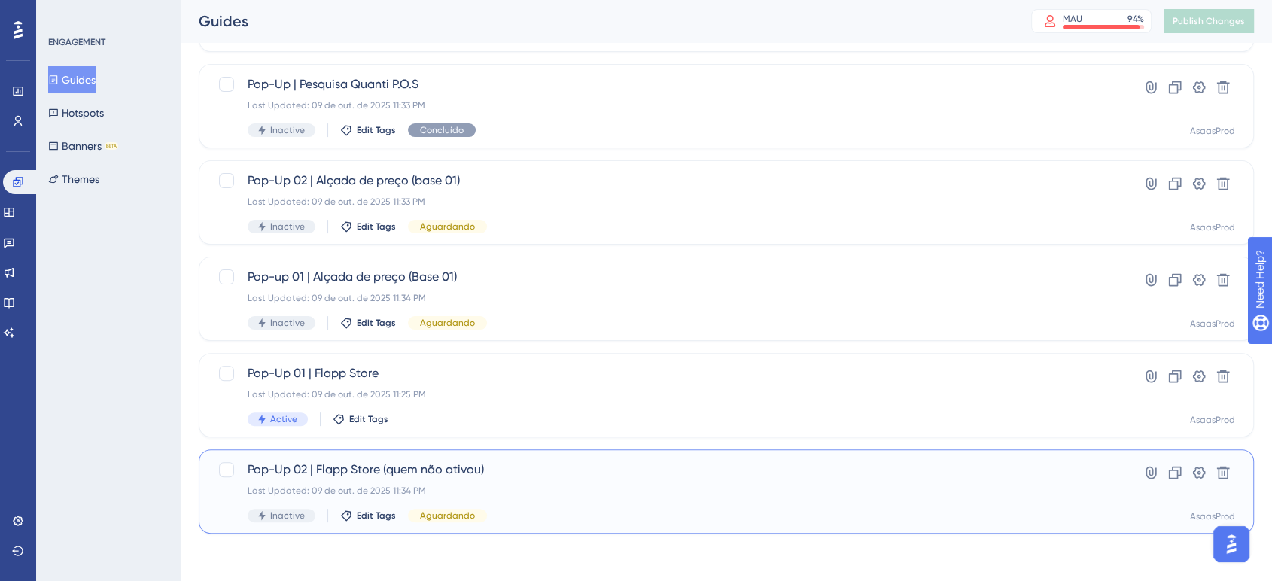
click at [434, 479] on div "Pop-Up 02 | Flapp Store (quem não ativou) Last Updated: 09 de out. de 2025 11:3…" at bounding box center [666, 492] width 837 height 62
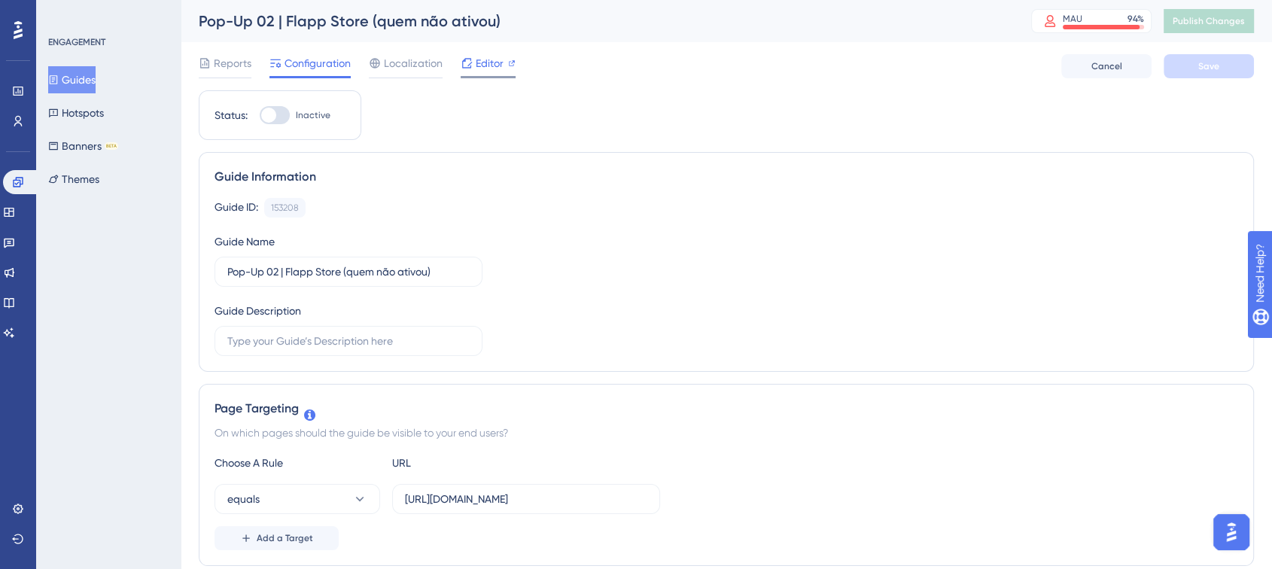
click at [483, 65] on span "Editor" at bounding box center [490, 63] width 28 height 18
drag, startPoint x: 18, startPoint y: 187, endPoint x: 29, endPoint y: 193, distance: 12.8
click at [18, 187] on icon at bounding box center [18, 182] width 10 height 10
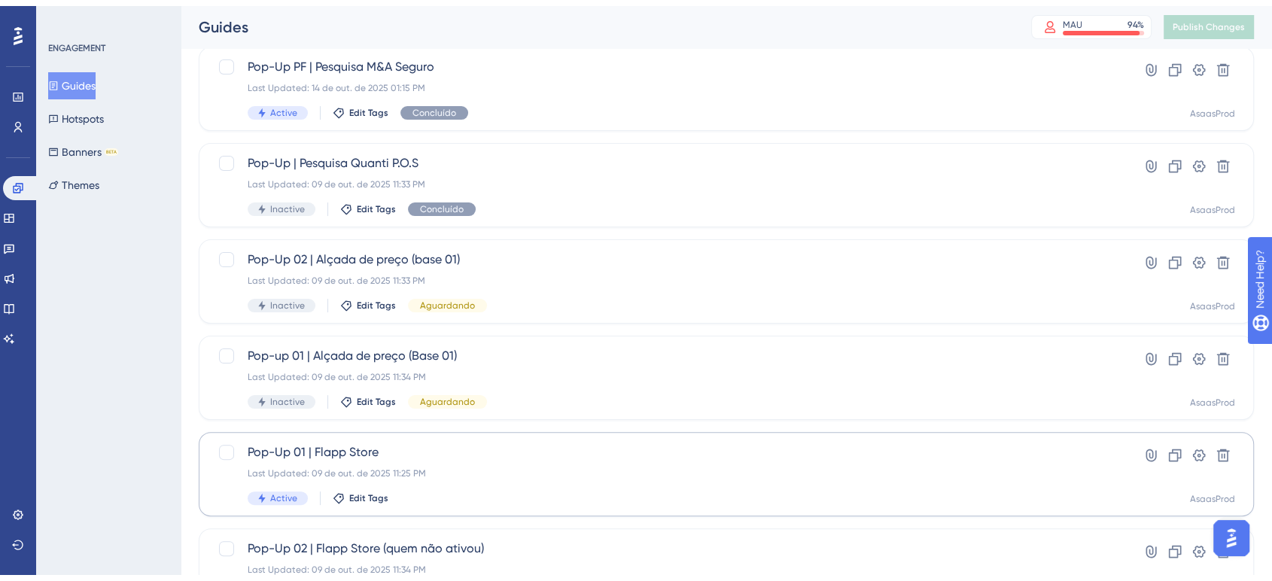
scroll to position [364, 0]
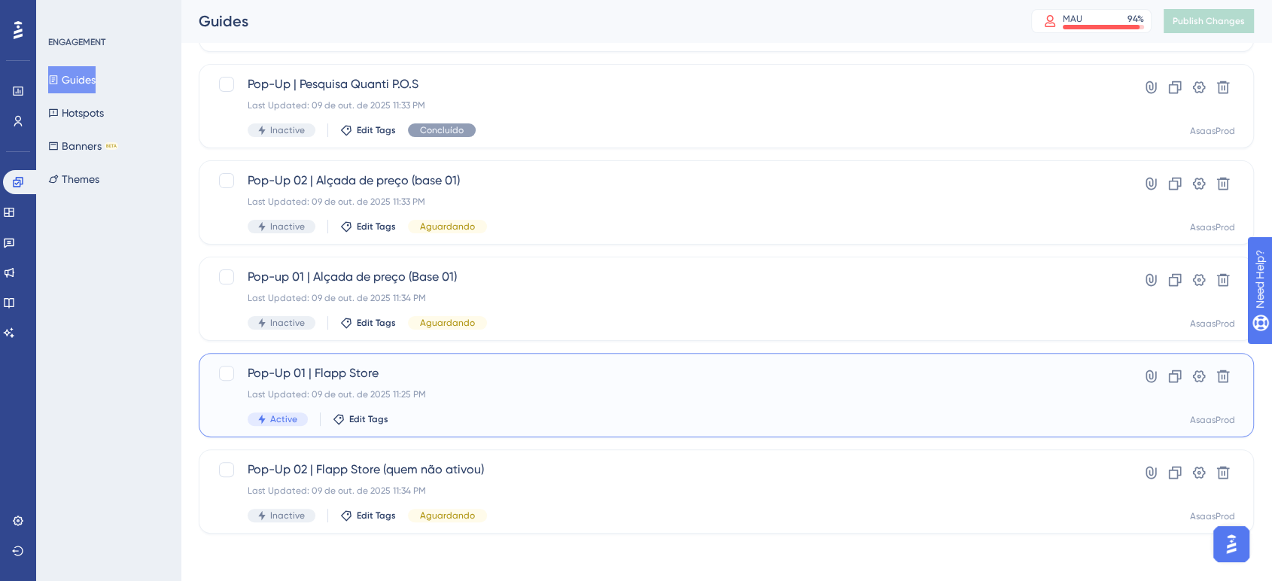
click at [493, 386] on div "Pop-Up 01 | Flapp Store Last Updated: 09 de out. de 2025 11:25 PM Active Edit T…" at bounding box center [666, 395] width 837 height 62
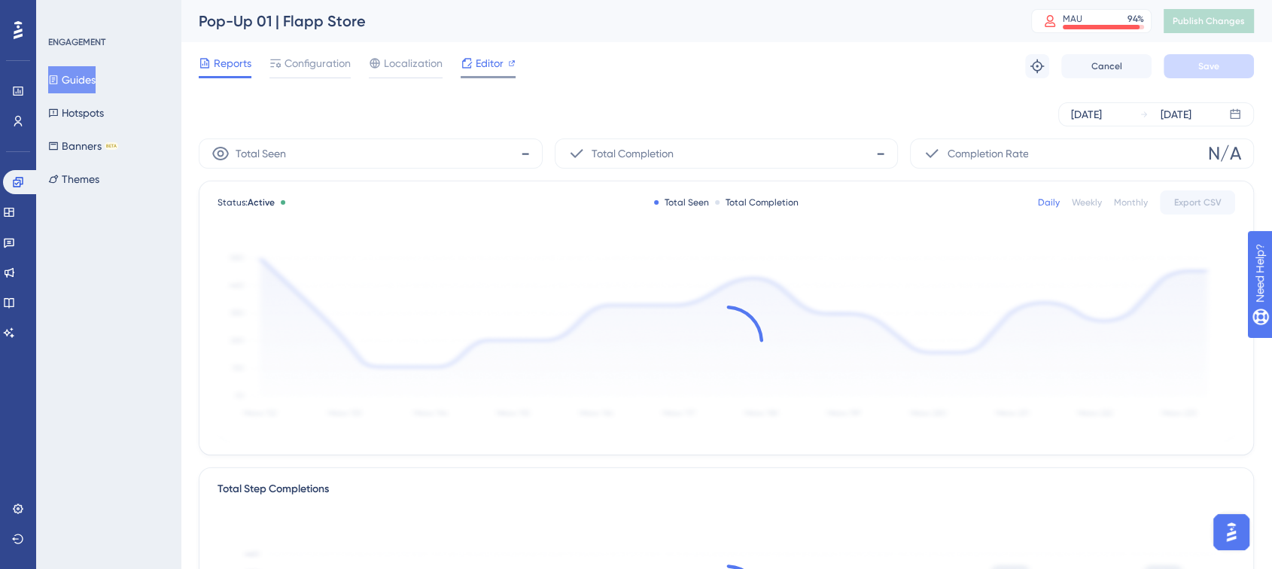
click at [477, 74] on div "Editor" at bounding box center [488, 66] width 55 height 24
